Goal: Task Accomplishment & Management: Manage account settings

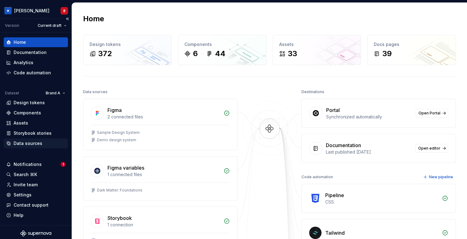
click at [24, 144] on div "Data sources" at bounding box center [28, 143] width 29 height 6
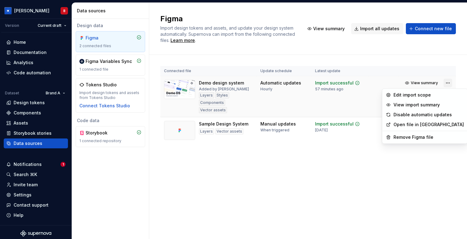
click at [451, 84] on html "[PERSON_NAME] Version Current draft Home Documentation Analytics Code automatio…" at bounding box center [233, 119] width 467 height 239
click at [22, 194] on html "[PERSON_NAME] Version Current draft Home Documentation Analytics Code automatio…" at bounding box center [233, 119] width 467 height 239
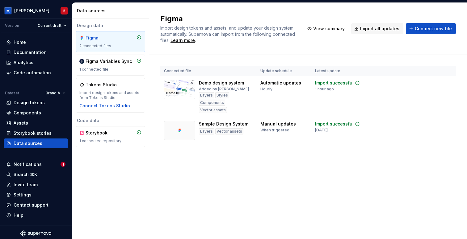
click at [22, 194] on div "Settings" at bounding box center [23, 195] width 18 height 6
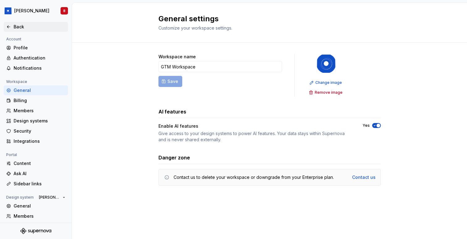
click at [12, 24] on div "Back" at bounding box center [35, 27] width 59 height 6
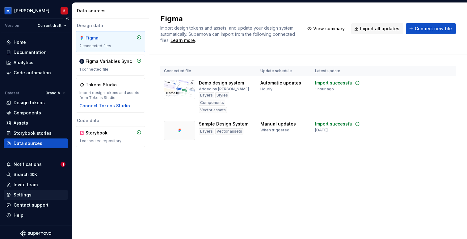
click at [18, 196] on div "Settings" at bounding box center [23, 195] width 18 height 6
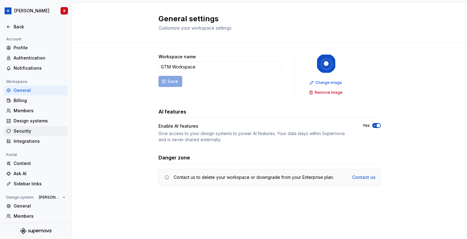
click at [48, 129] on div "Security" at bounding box center [40, 131] width 52 height 6
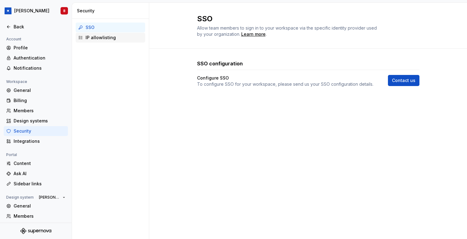
click at [100, 40] on div "IP allowlisting" at bounding box center [113, 38] width 57 height 6
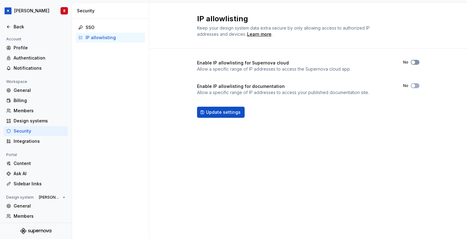
click at [412, 64] on span "button" at bounding box center [413, 62] width 4 height 4
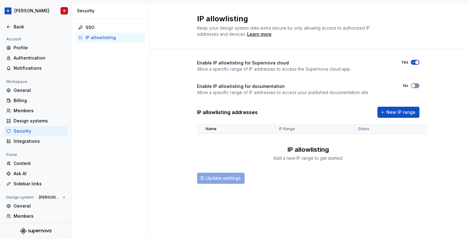
click at [414, 87] on span "button" at bounding box center [413, 86] width 4 height 4
click at [9, 24] on div "Back" at bounding box center [35, 27] width 59 height 6
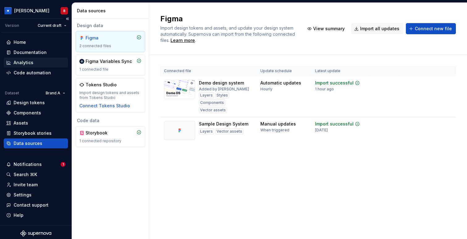
click at [34, 63] on div "Analytics" at bounding box center [35, 63] width 59 height 6
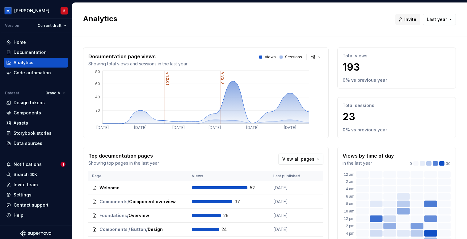
click at [206, 14] on h2 "Analytics" at bounding box center [235, 19] width 305 height 10
click at [37, 54] on div "Documentation" at bounding box center [30, 52] width 33 height 6
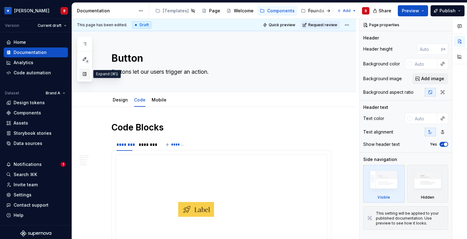
click at [81, 76] on button "button" at bounding box center [84, 74] width 11 height 11
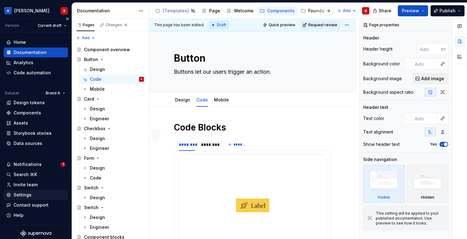
click at [27, 191] on div "Settings" at bounding box center [36, 195] width 64 height 10
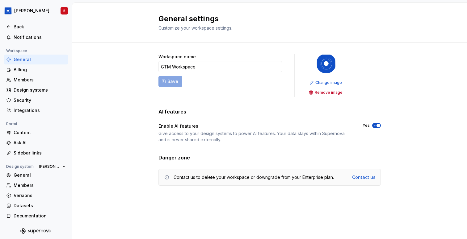
scroll to position [33, 0]
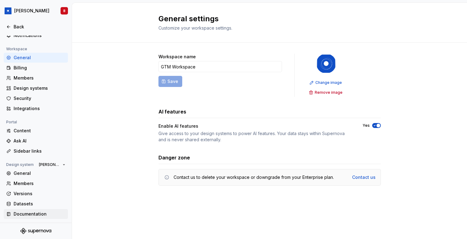
click at [36, 216] on div "Documentation" at bounding box center [40, 214] width 52 height 6
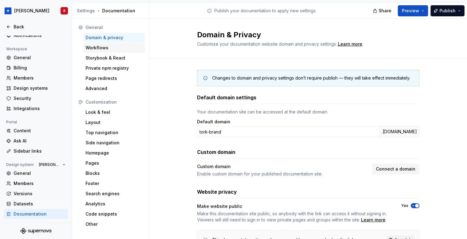
click at [123, 49] on div "Workflows" at bounding box center [113, 48] width 57 height 6
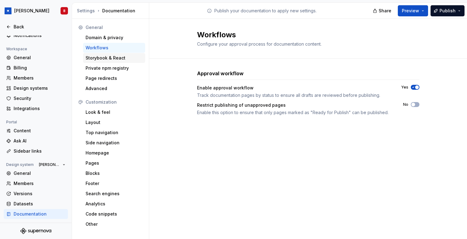
click at [119, 57] on div "Storybook & React" at bounding box center [113, 58] width 57 height 6
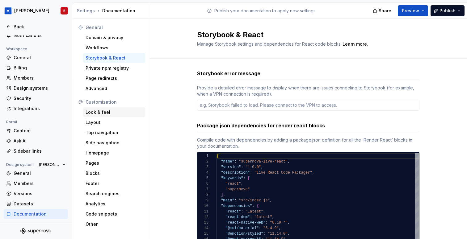
click at [109, 112] on div "Look & feel" at bounding box center [113, 112] width 57 height 6
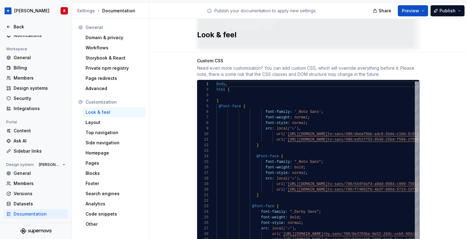
scroll to position [381, 0]
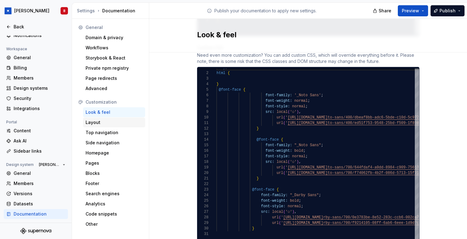
click at [107, 123] on div "Layout" at bounding box center [113, 122] width 57 height 6
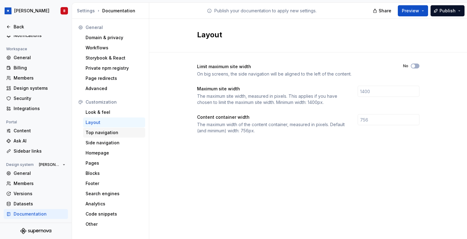
click at [107, 135] on div "Top navigation" at bounding box center [113, 133] width 57 height 6
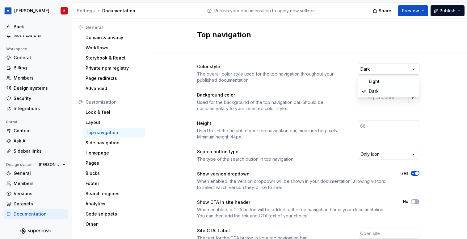
click at [410, 67] on html "[PERSON_NAME] Back Account Profile Authentication Notifications Workspace Gener…" at bounding box center [233, 119] width 467 height 239
click at [442, 84] on html "[PERSON_NAME] Back Account Profile Authentication Notifications Workspace Gener…" at bounding box center [233, 119] width 467 height 239
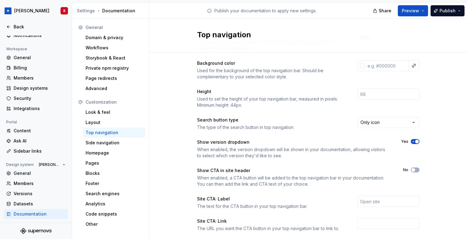
scroll to position [96, 0]
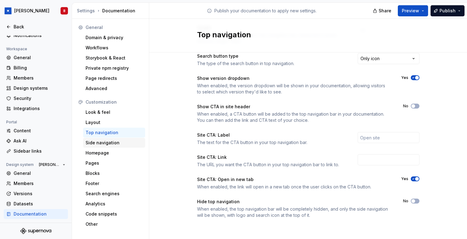
click at [101, 140] on div "Side navigation" at bounding box center [114, 143] width 62 height 10
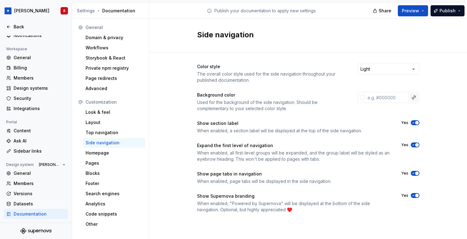
click at [414, 97] on button "button" at bounding box center [413, 97] width 9 height 9
click at [275, 132] on html "[PERSON_NAME] Back Account Profile Authentication Notifications Workspace Gener…" at bounding box center [233, 119] width 467 height 239
click at [181, 130] on div "Color style The overall color style used for the side navigation throughout you…" at bounding box center [308, 144] width 318 height 184
click at [93, 151] on div "Homepage" at bounding box center [113, 153] width 57 height 6
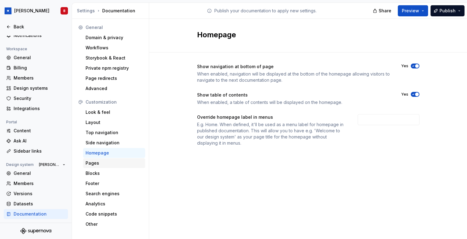
click at [92, 167] on div "Pages" at bounding box center [114, 163] width 62 height 10
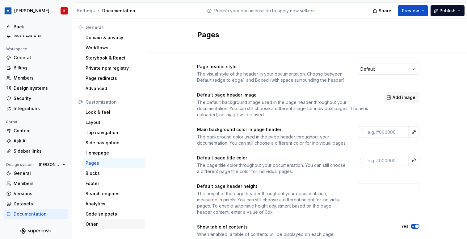
click at [89, 223] on div "Other" at bounding box center [113, 224] width 57 height 6
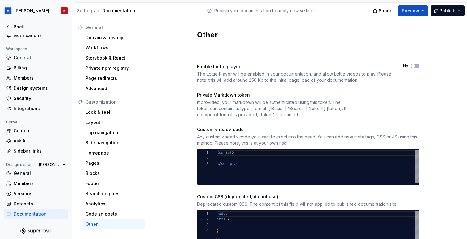
scroll to position [28, 0]
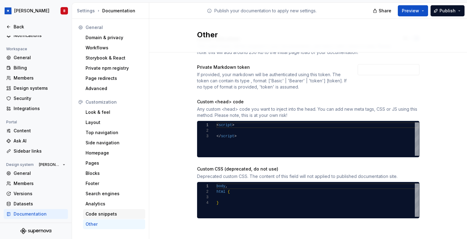
click at [110, 210] on div "Code snippets" at bounding box center [114, 214] width 62 height 10
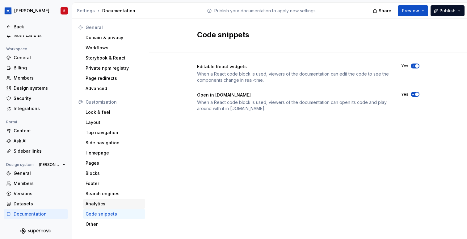
click at [109, 204] on div "Analytics" at bounding box center [113, 204] width 57 height 6
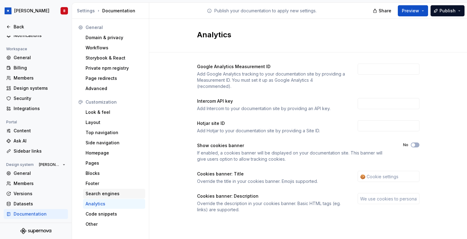
click at [122, 195] on div "Search engines" at bounding box center [113, 194] width 57 height 6
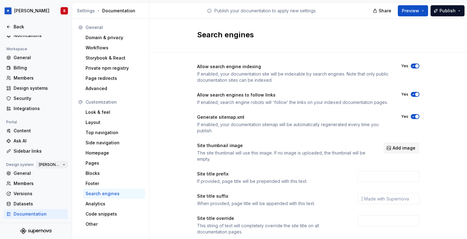
click at [57, 165] on span "[PERSON_NAME]" at bounding box center [49, 164] width 21 height 5
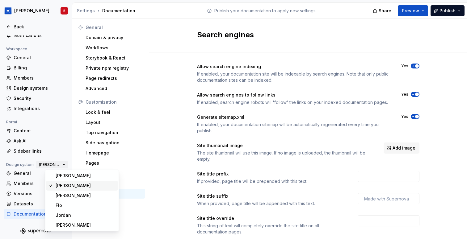
click at [57, 165] on span "[PERSON_NAME]" at bounding box center [49, 164] width 21 height 5
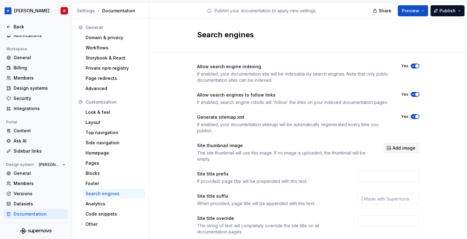
scroll to position [96, 0]
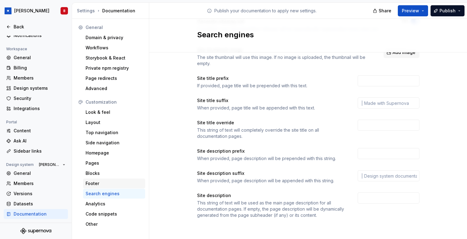
click at [102, 182] on div "Footer" at bounding box center [113, 184] width 57 height 6
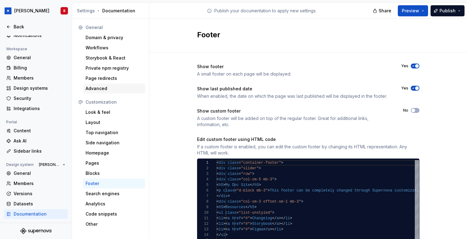
click at [102, 89] on div "Advanced" at bounding box center [113, 88] width 57 height 6
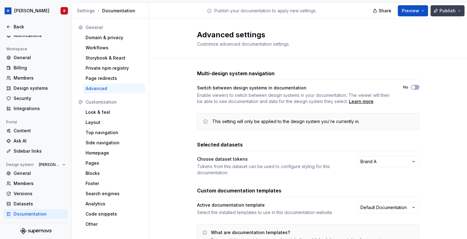
click at [454, 13] on span "Publish" at bounding box center [447, 11] width 16 height 6
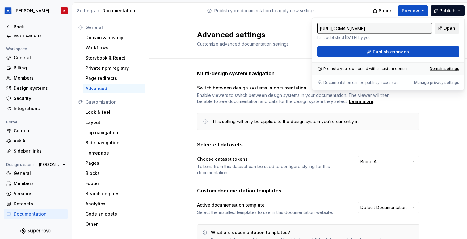
click at [449, 27] on span "Open" at bounding box center [449, 28] width 12 height 6
click at [441, 81] on div "Manage privacy settings" at bounding box center [436, 82] width 45 height 5
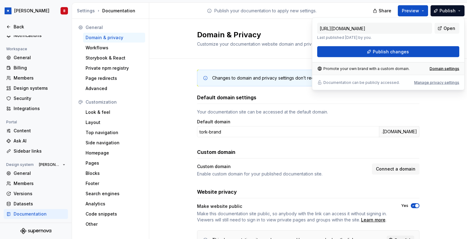
click at [246, 139] on div "Default domain settings Your documentation site can be accessed at the default …" at bounding box center [308, 172] width 222 height 156
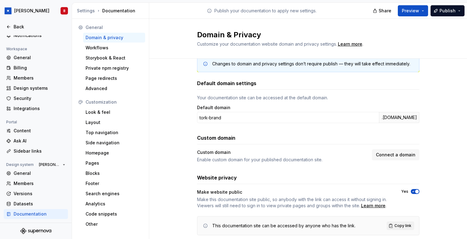
scroll to position [31, 0]
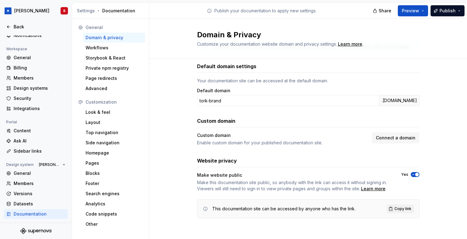
click at [415, 174] on span "button" at bounding box center [417, 175] width 4 height 4
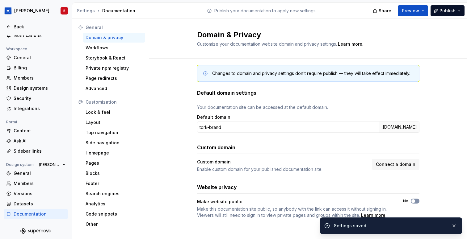
scroll to position [5, 0]
click at [453, 9] on span "Publish" at bounding box center [447, 11] width 16 height 6
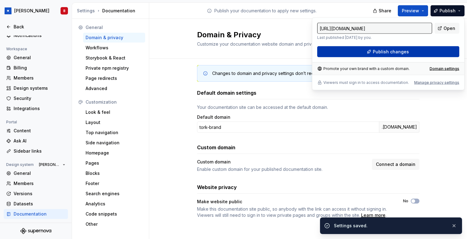
click at [420, 48] on button "Publish changes" at bounding box center [388, 51] width 142 height 11
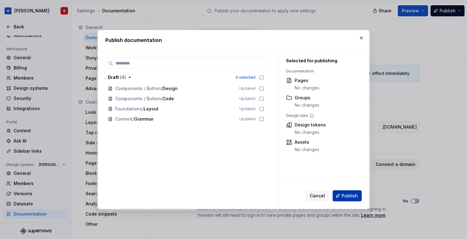
click at [350, 196] on span "Publish" at bounding box center [349, 196] width 16 height 6
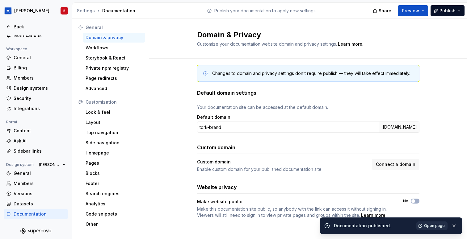
click at [429, 227] on span "Open page" at bounding box center [434, 225] width 21 height 5
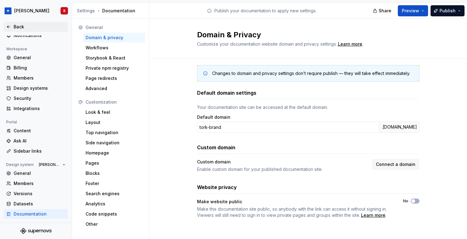
click at [13, 30] on div "Back" at bounding box center [36, 27] width 64 height 10
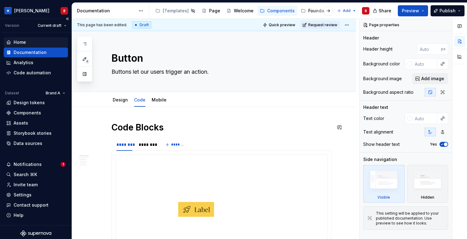
type textarea "*"
click at [32, 40] on div "Home" at bounding box center [35, 42] width 59 height 6
